Goal: Information Seeking & Learning: Learn about a topic

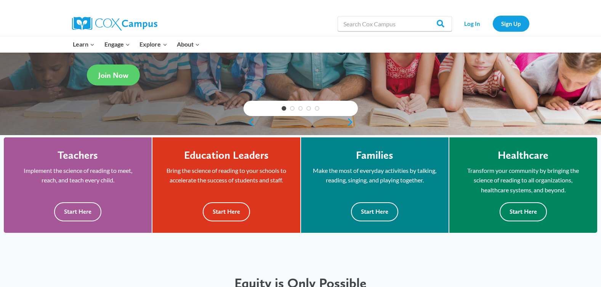
scroll to position [143, 0]
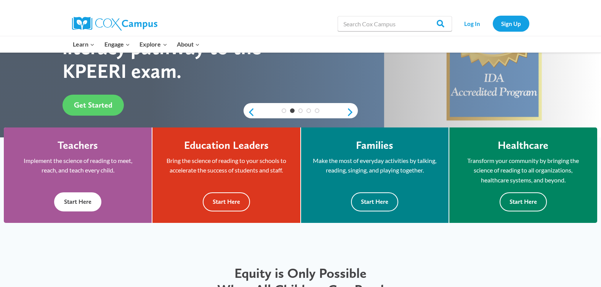
click at [66, 199] on button "Start Here" at bounding box center [77, 201] width 47 height 19
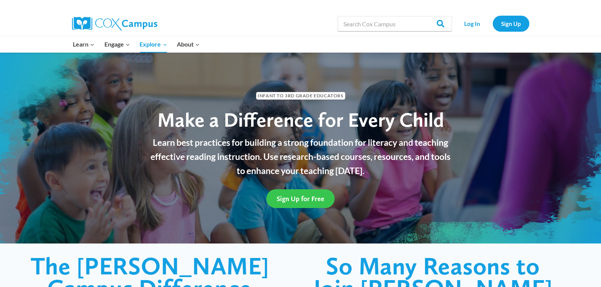
click at [301, 202] on link "Sign Up for Free" at bounding box center [301, 198] width 68 height 19
click at [480, 23] on link "Log In" at bounding box center [472, 24] width 33 height 16
